Goal: Obtain resource: Obtain resource

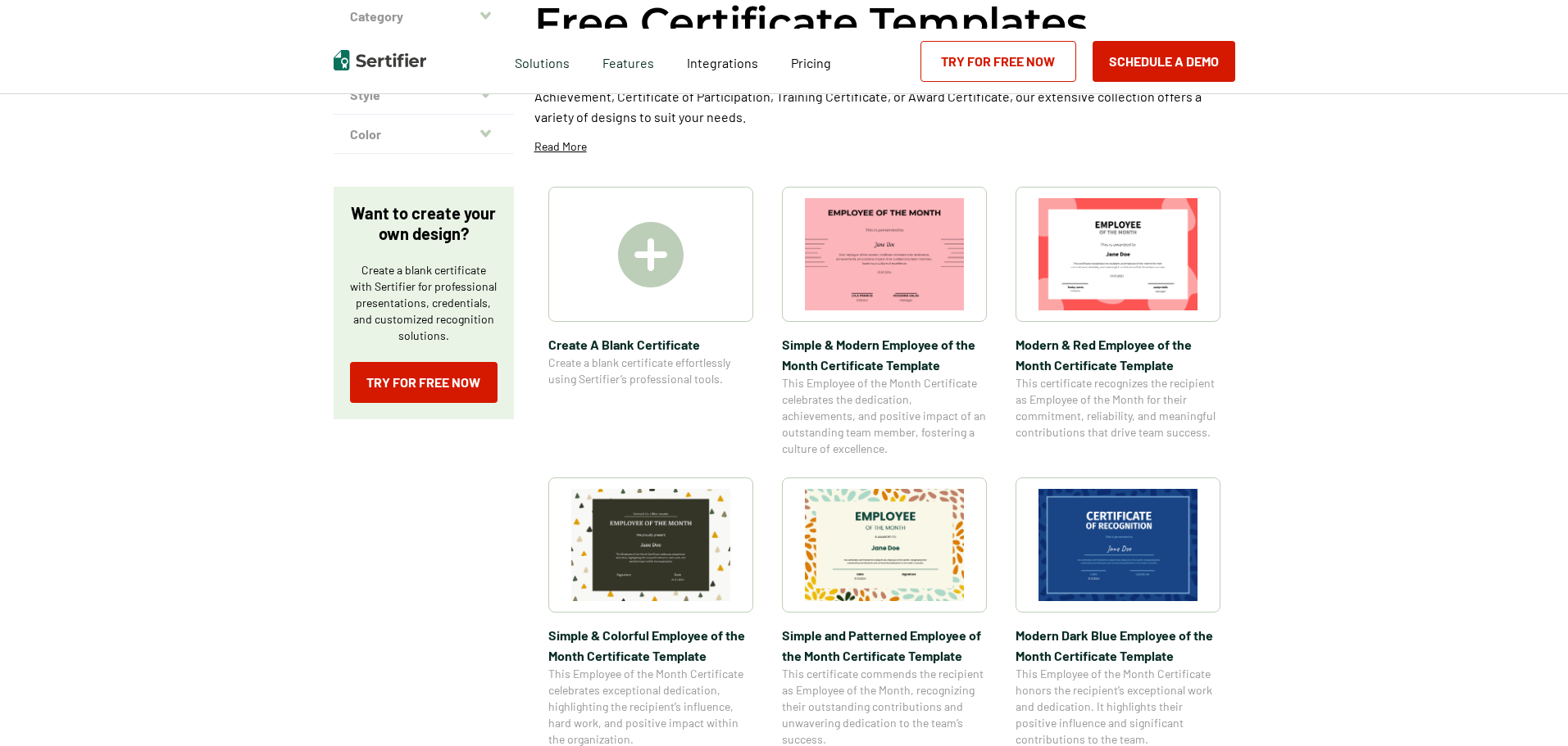
scroll to position [246, 0]
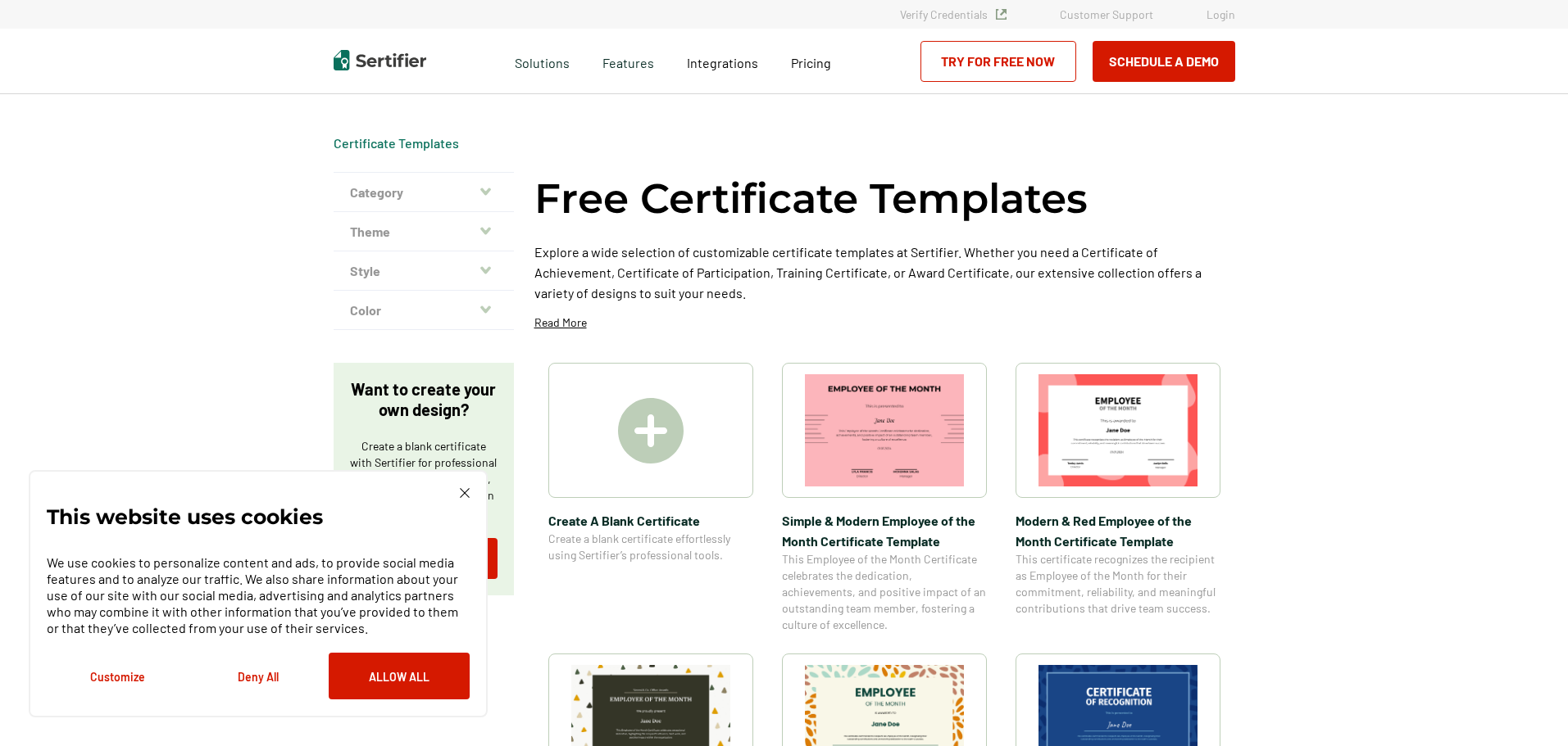
click at [483, 188] on button "Category" at bounding box center [424, 193] width 180 height 39
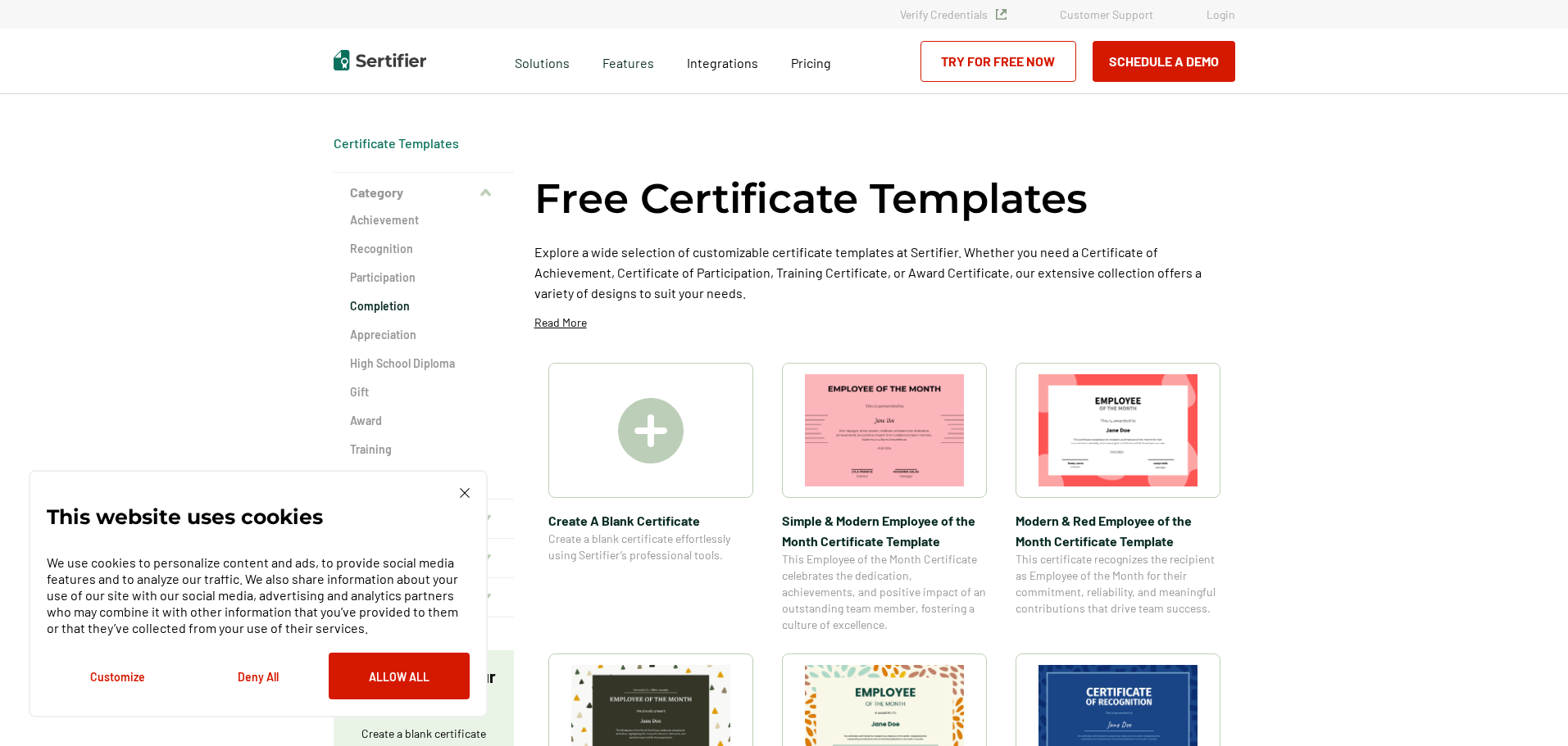
click at [391, 302] on h2 "Completion" at bounding box center [424, 306] width 148 height 16
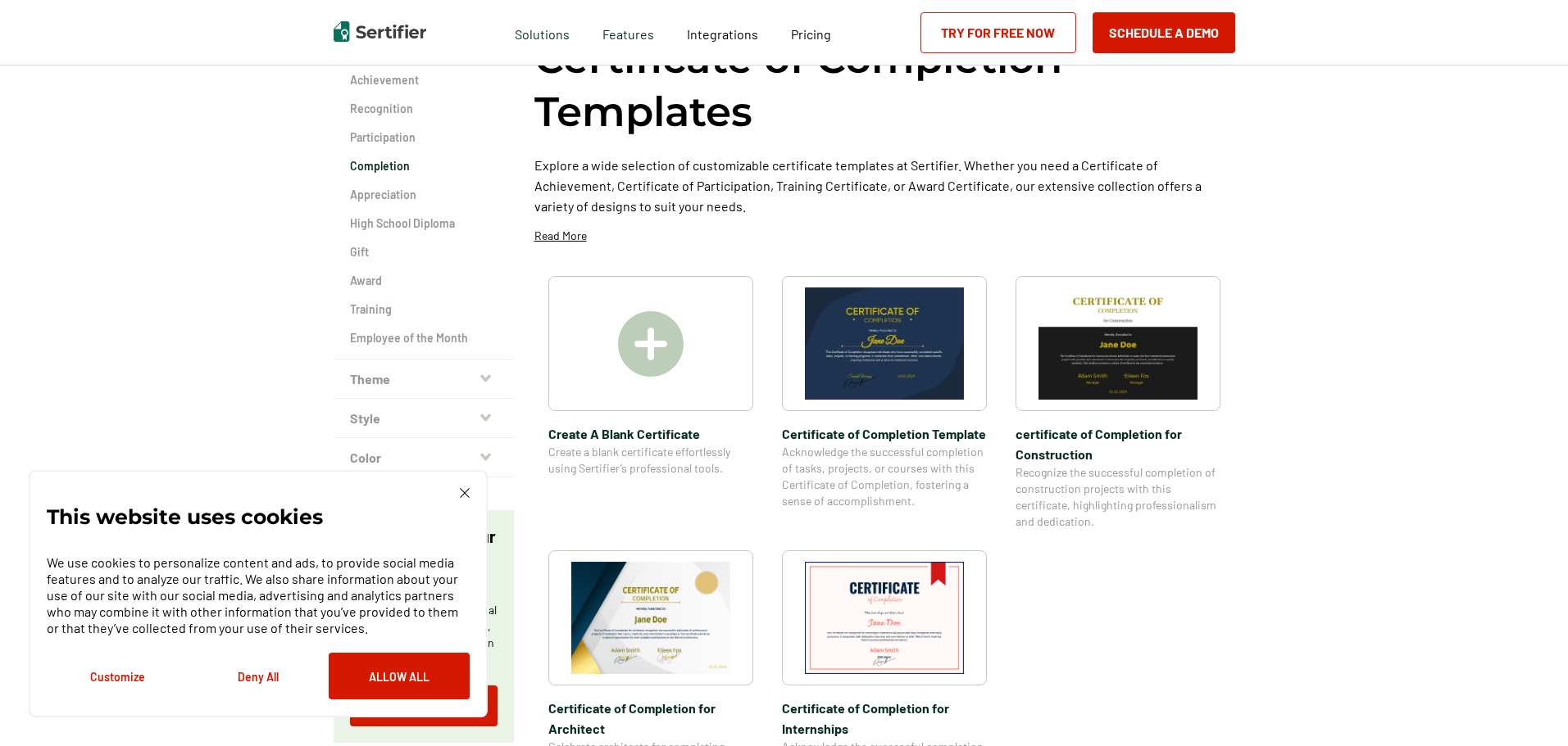
scroll to position [164, 0]
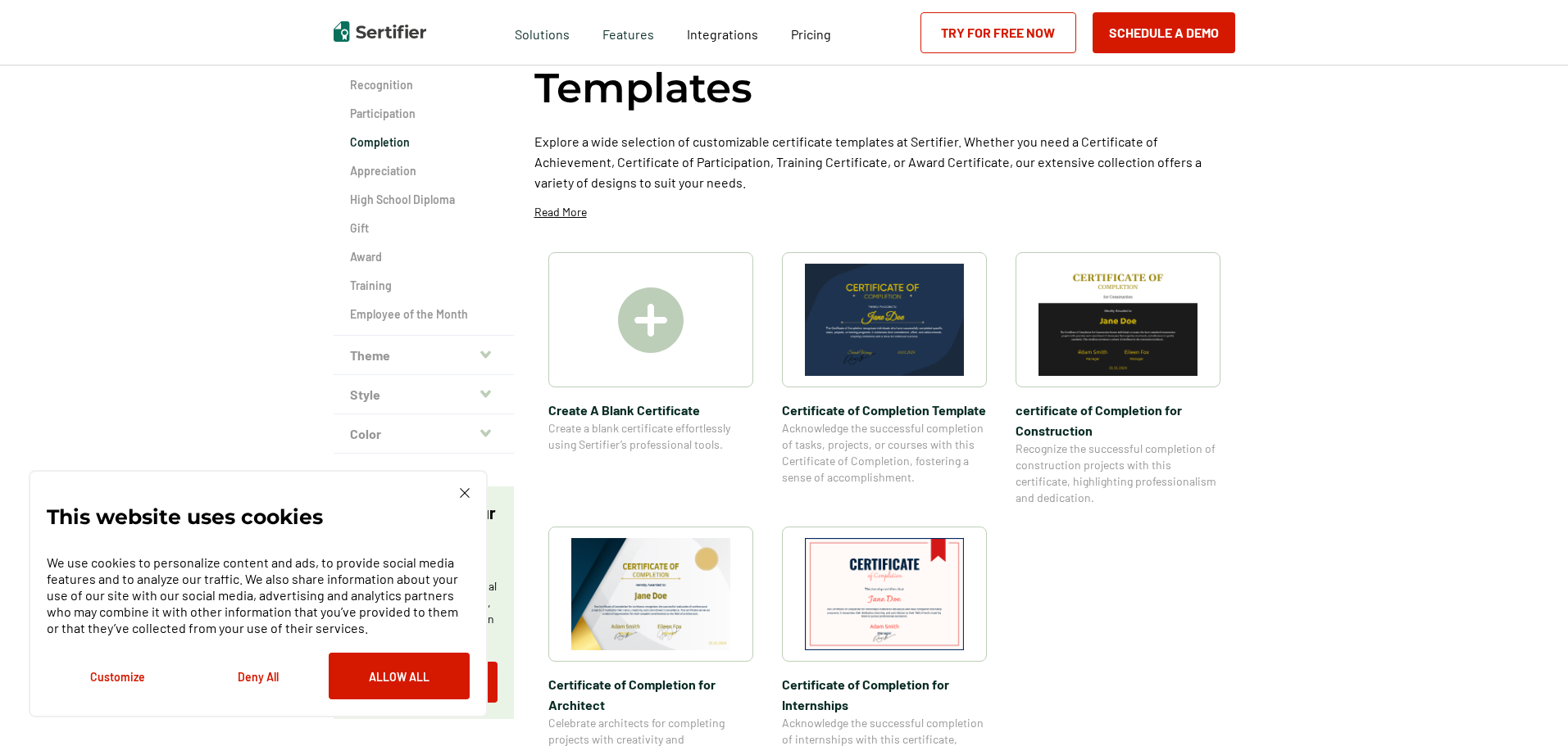
click at [925, 588] on img at bounding box center [884, 594] width 159 height 112
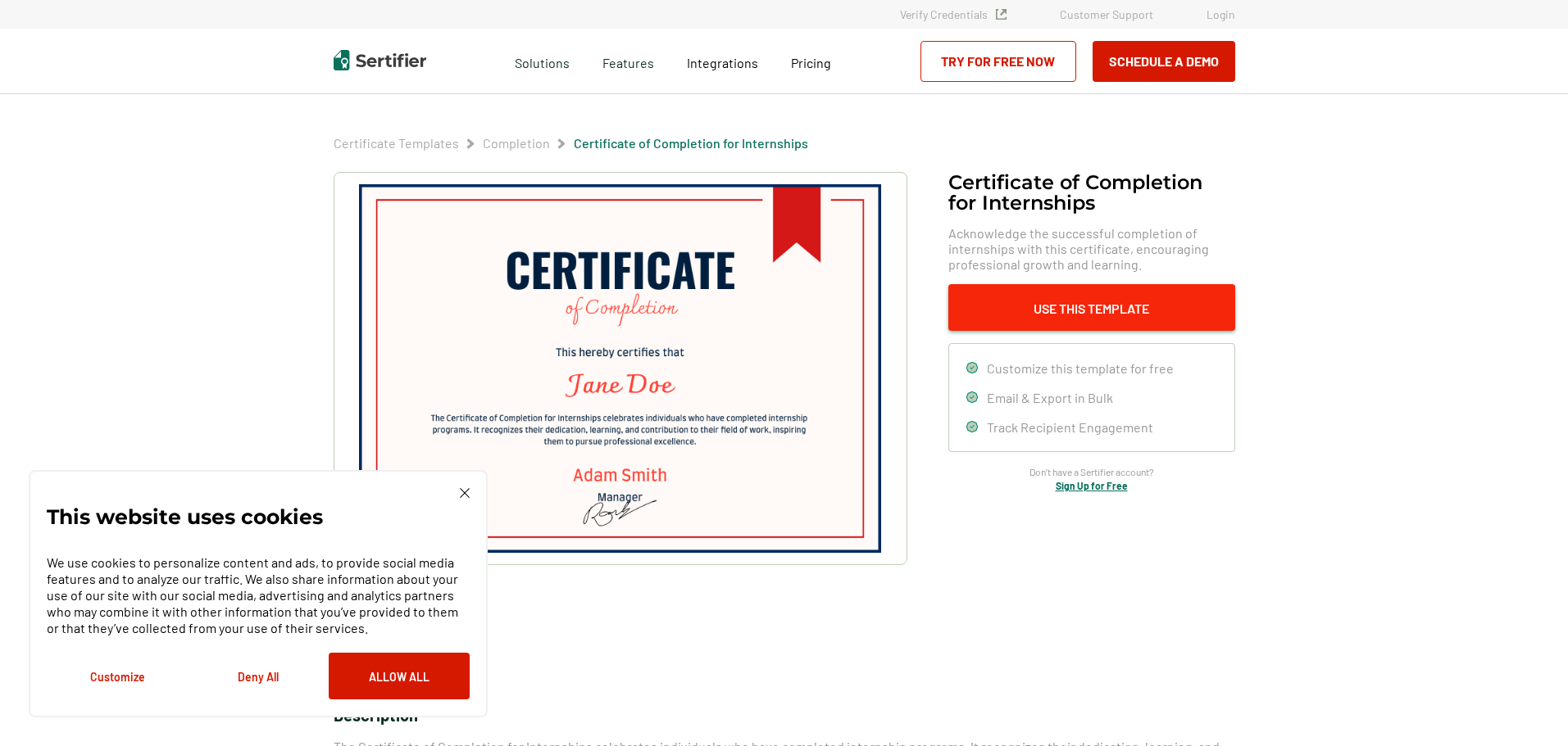
click at [1055, 306] on button "Use This Template" at bounding box center [1092, 307] width 287 height 47
